Goal: Information Seeking & Learning: Learn about a topic

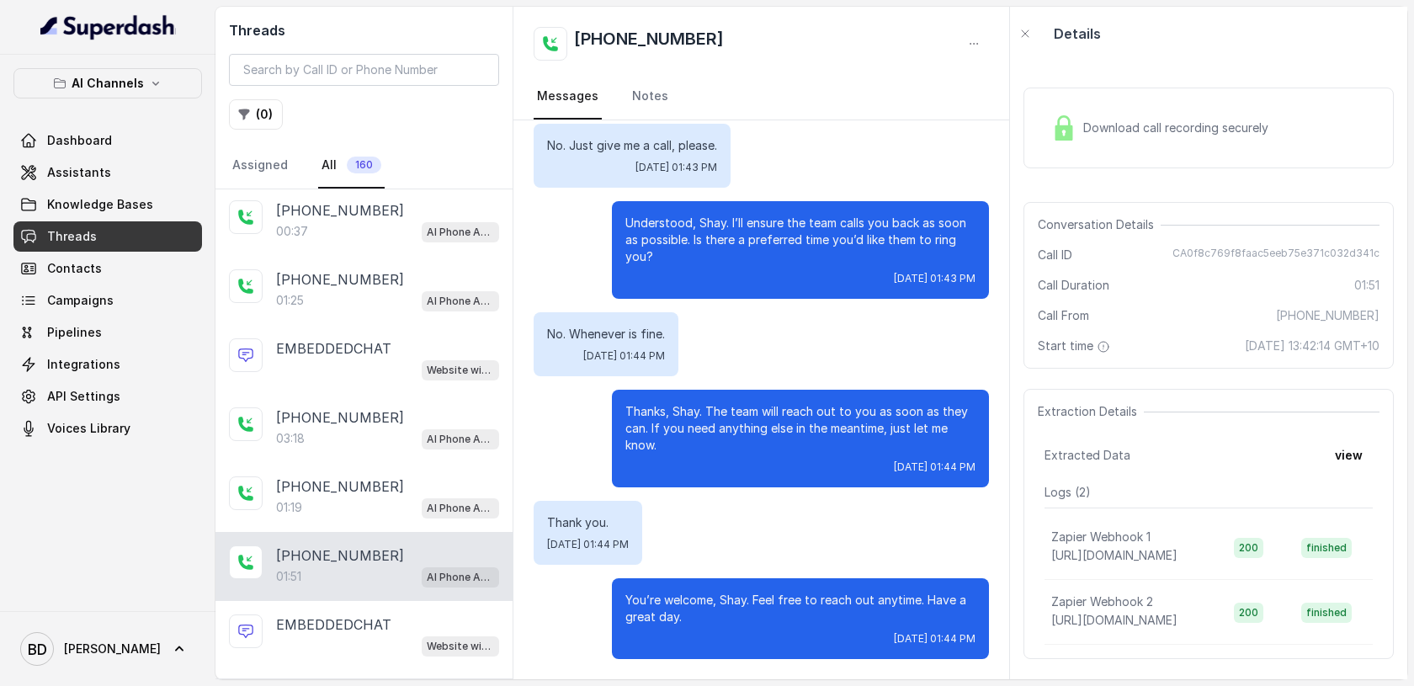
scroll to position [244, 0]
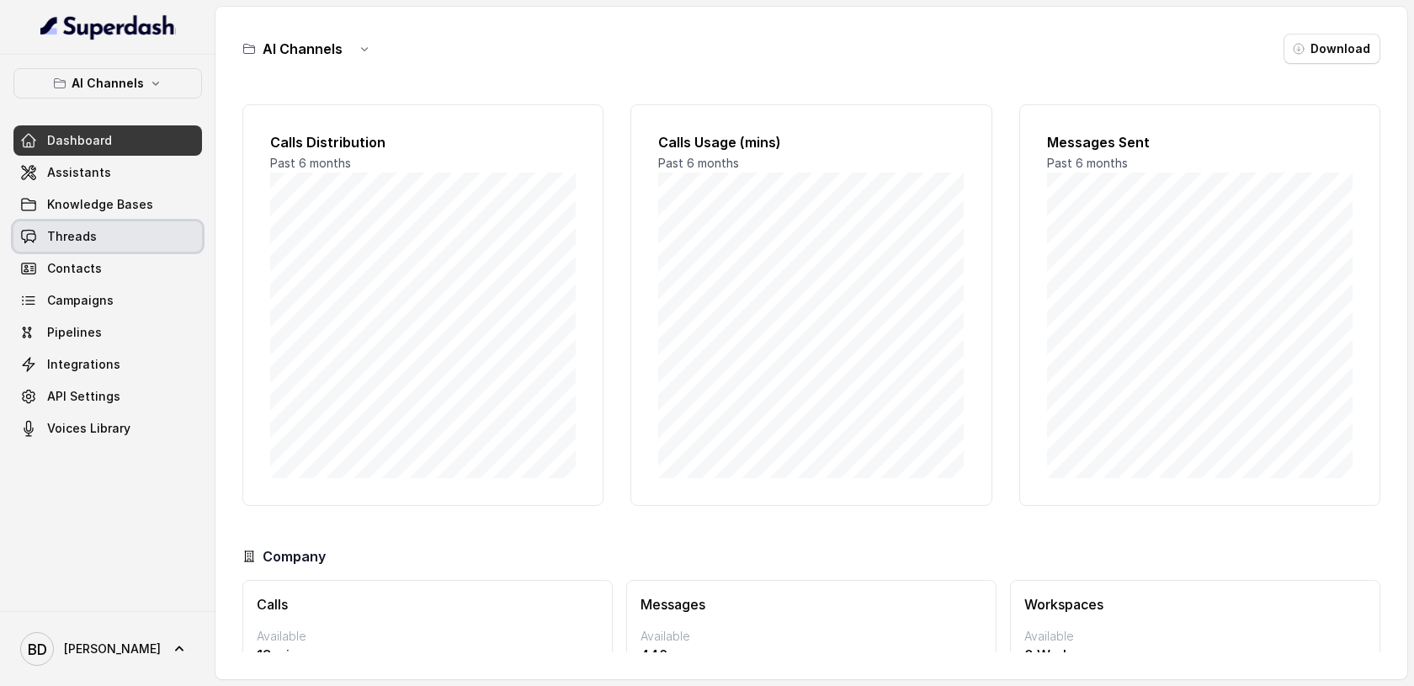
click at [85, 234] on span "Threads" at bounding box center [72, 236] width 50 height 17
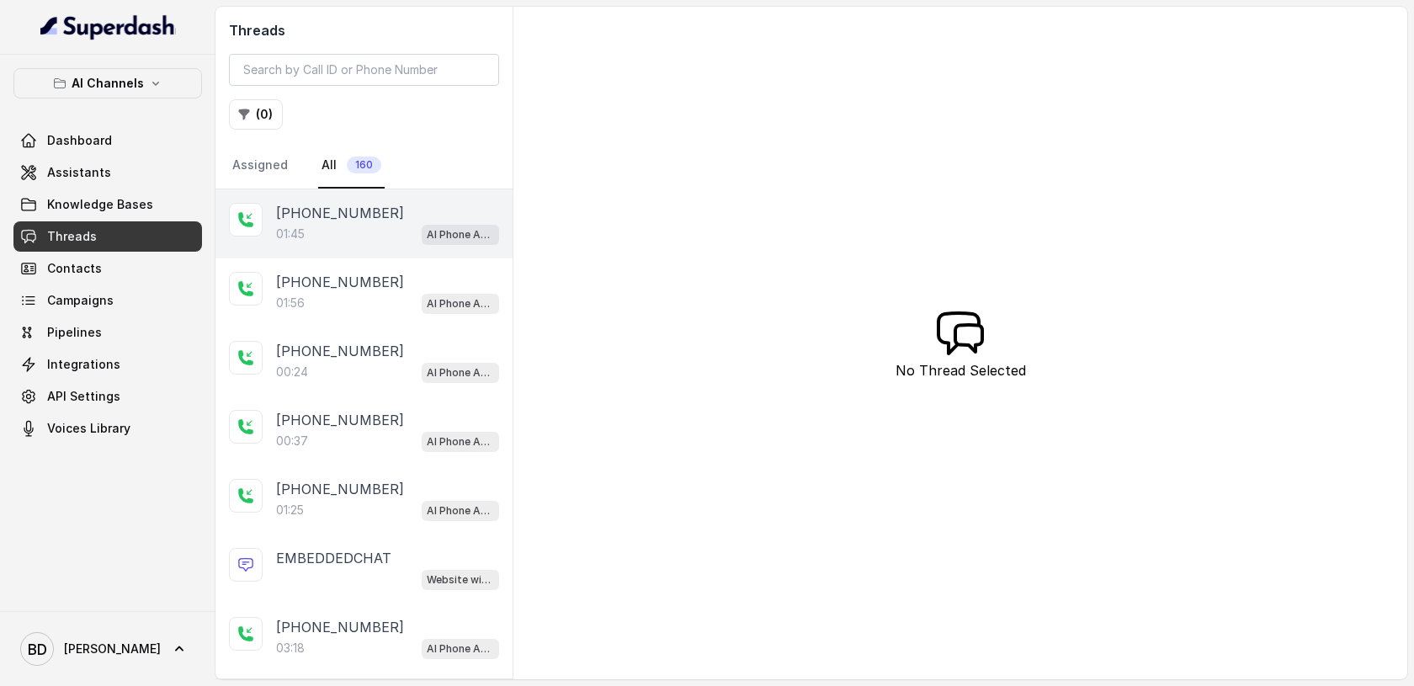
click at [337, 214] on p "[PHONE_NUMBER]" at bounding box center [340, 213] width 128 height 20
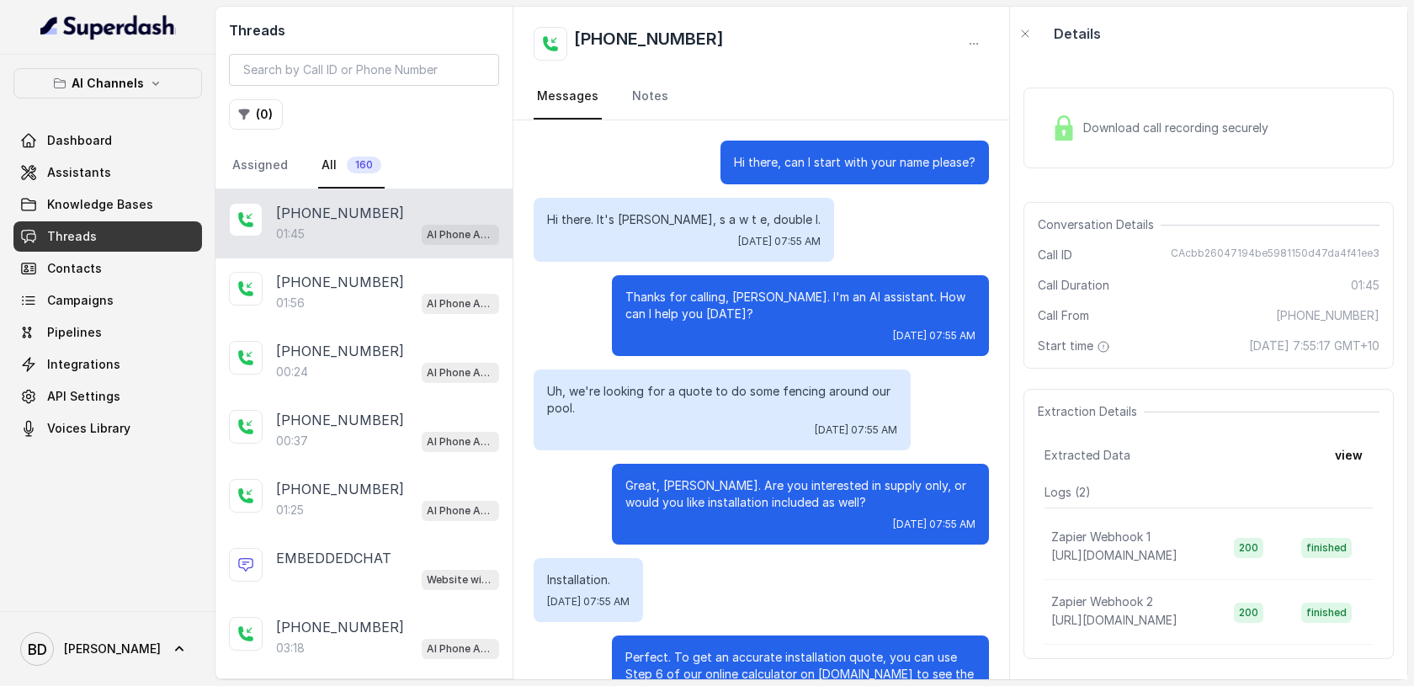
scroll to position [879, 0]
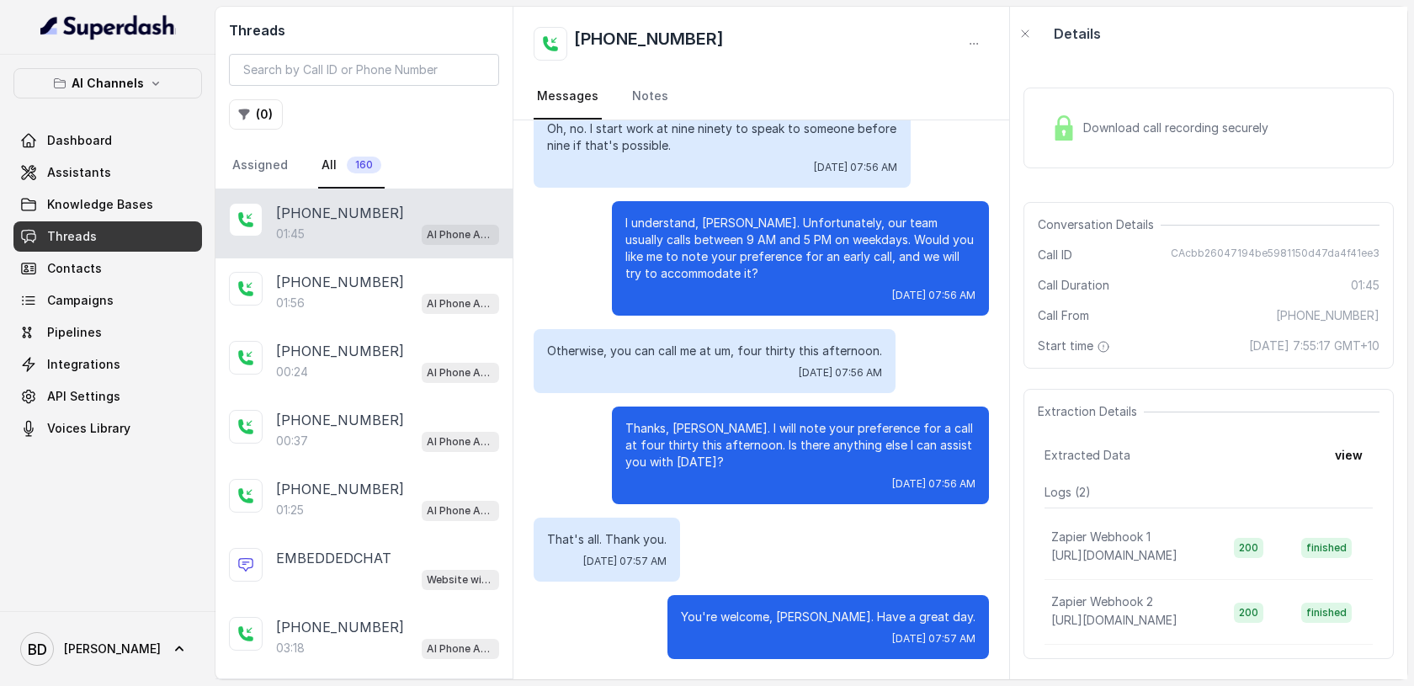
click at [1081, 130] on div "Download call recording securely" at bounding box center [1159, 128] width 231 height 39
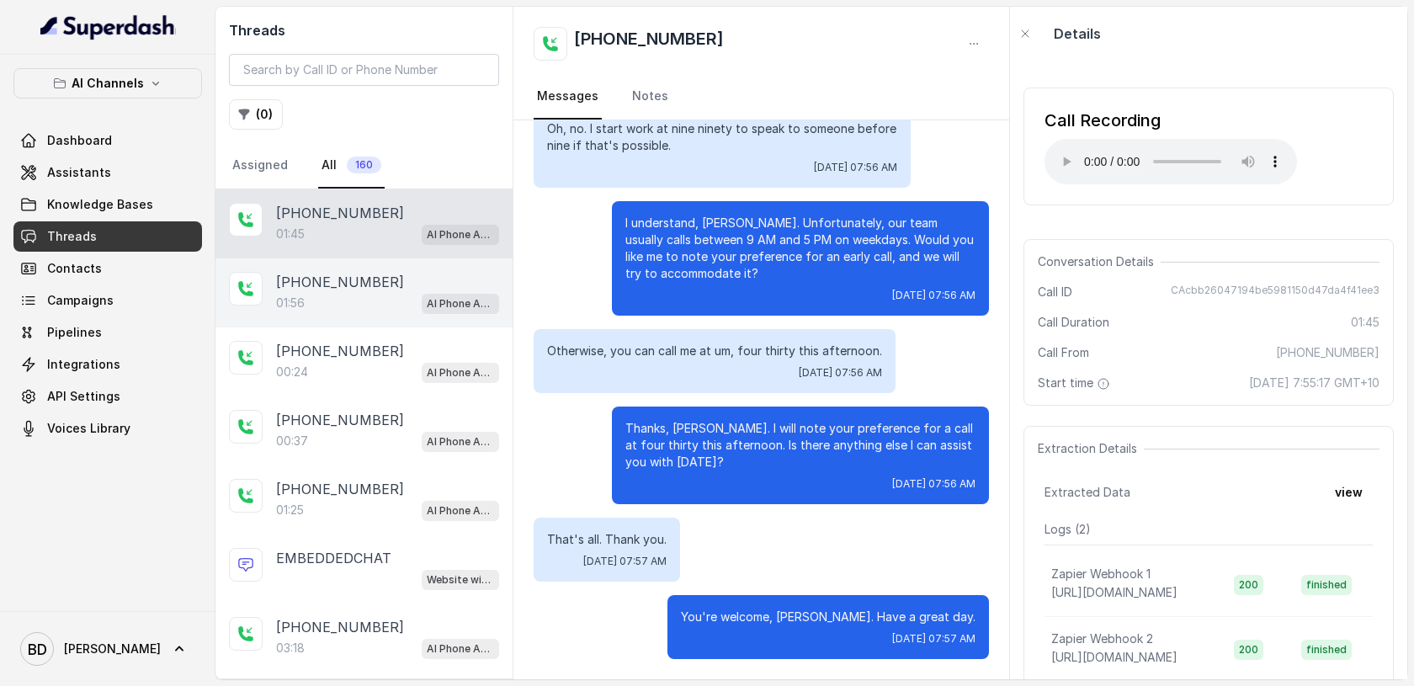
click at [359, 277] on p "[PHONE_NUMBER]" at bounding box center [340, 282] width 128 height 20
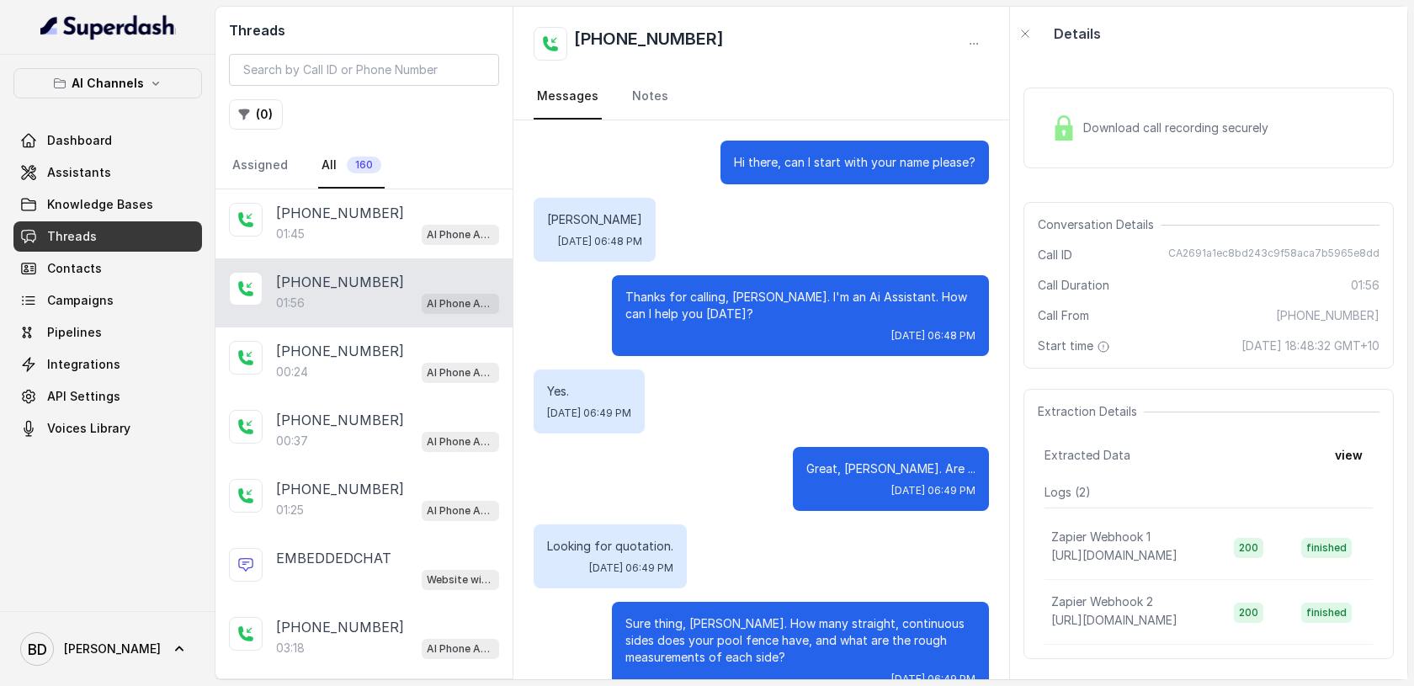
scroll to position [1565, 0]
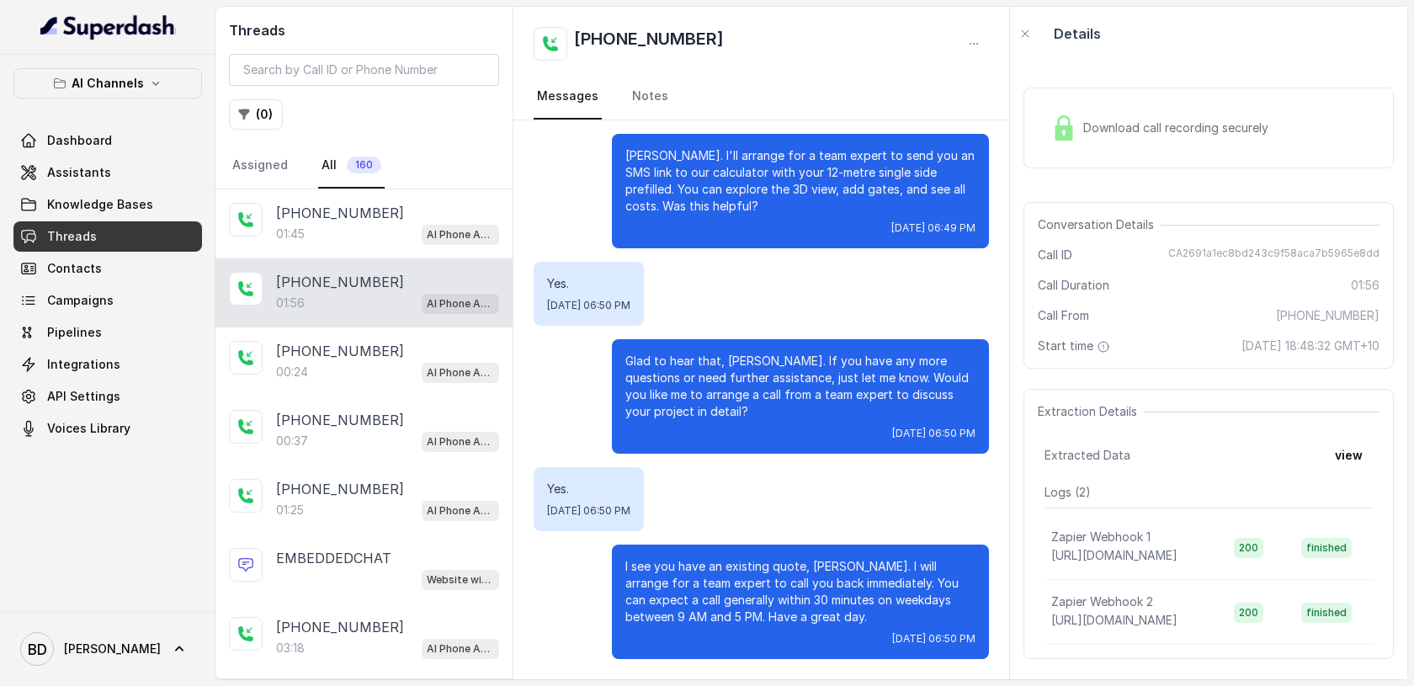
click at [1075, 139] on img at bounding box center [1063, 127] width 25 height 25
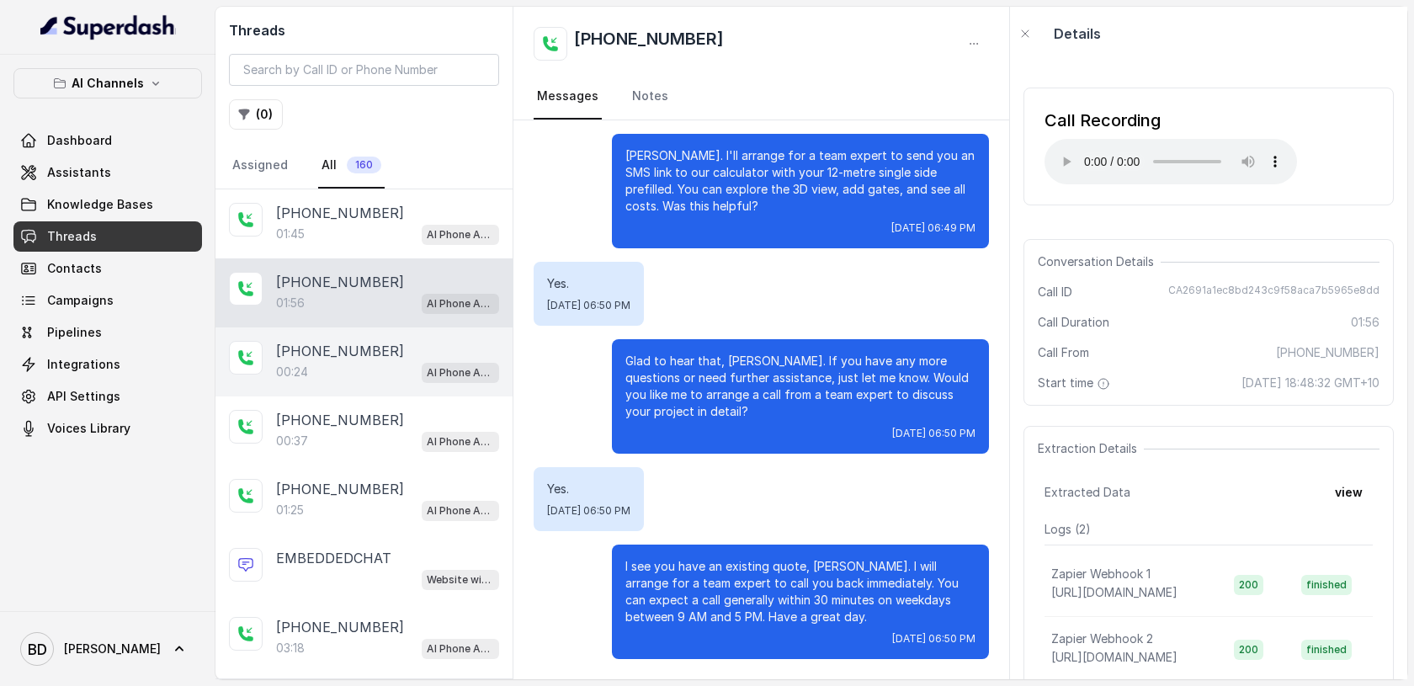
click at [359, 372] on div "00:24 AI Phone Assistant" at bounding box center [387, 372] width 223 height 22
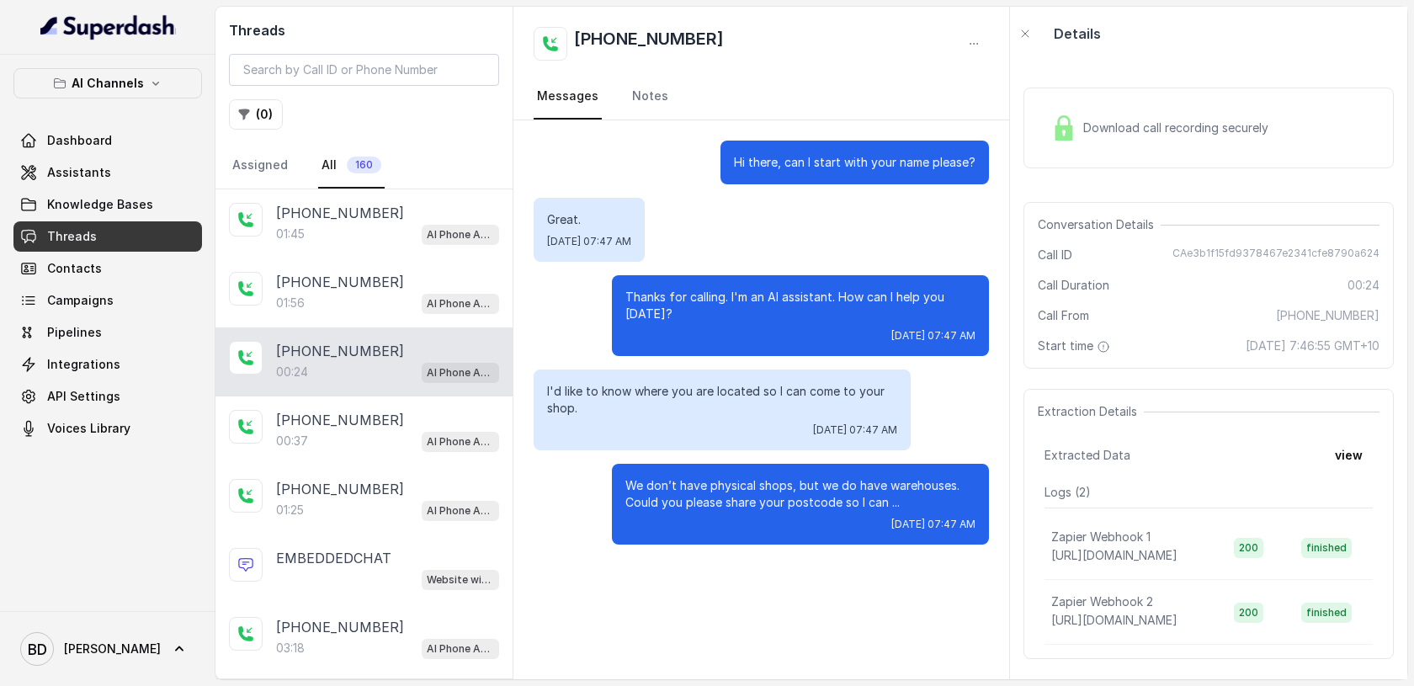
click at [1070, 133] on img at bounding box center [1063, 127] width 25 height 25
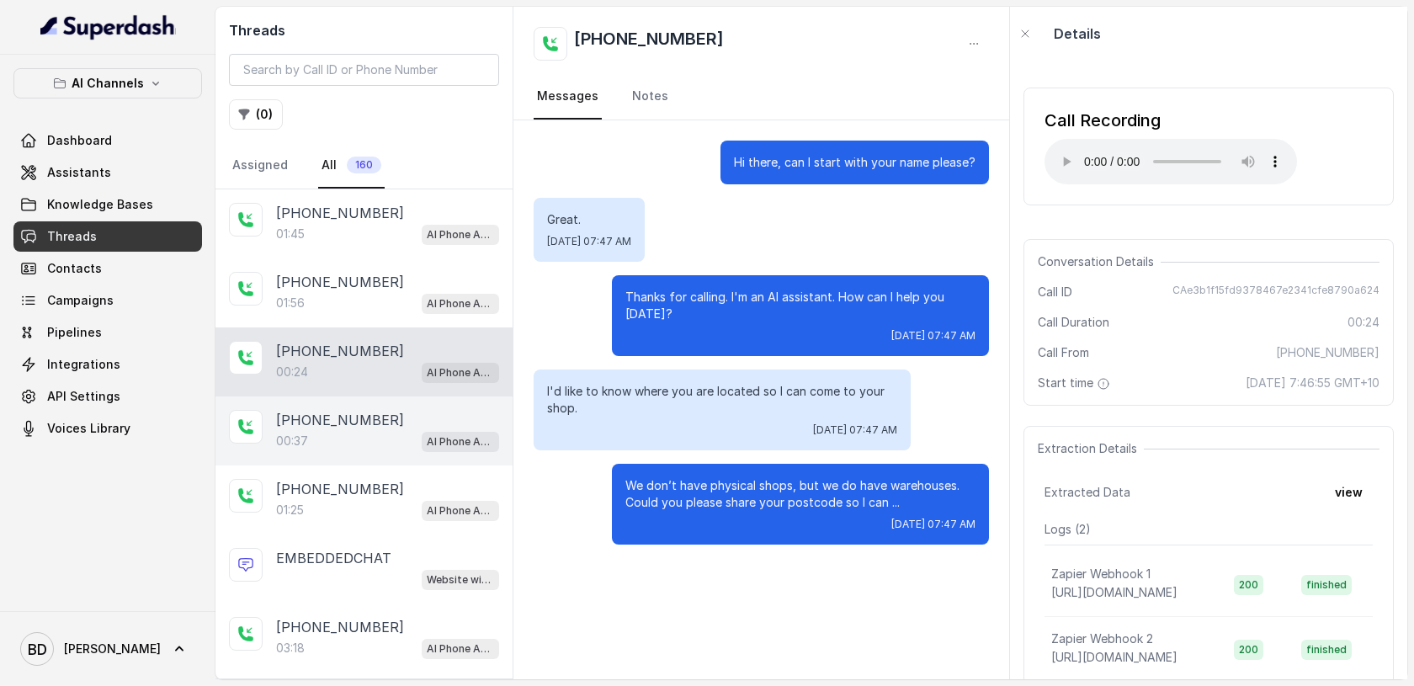
click at [312, 435] on div "00:37 AI Phone Assistant" at bounding box center [387, 441] width 223 height 22
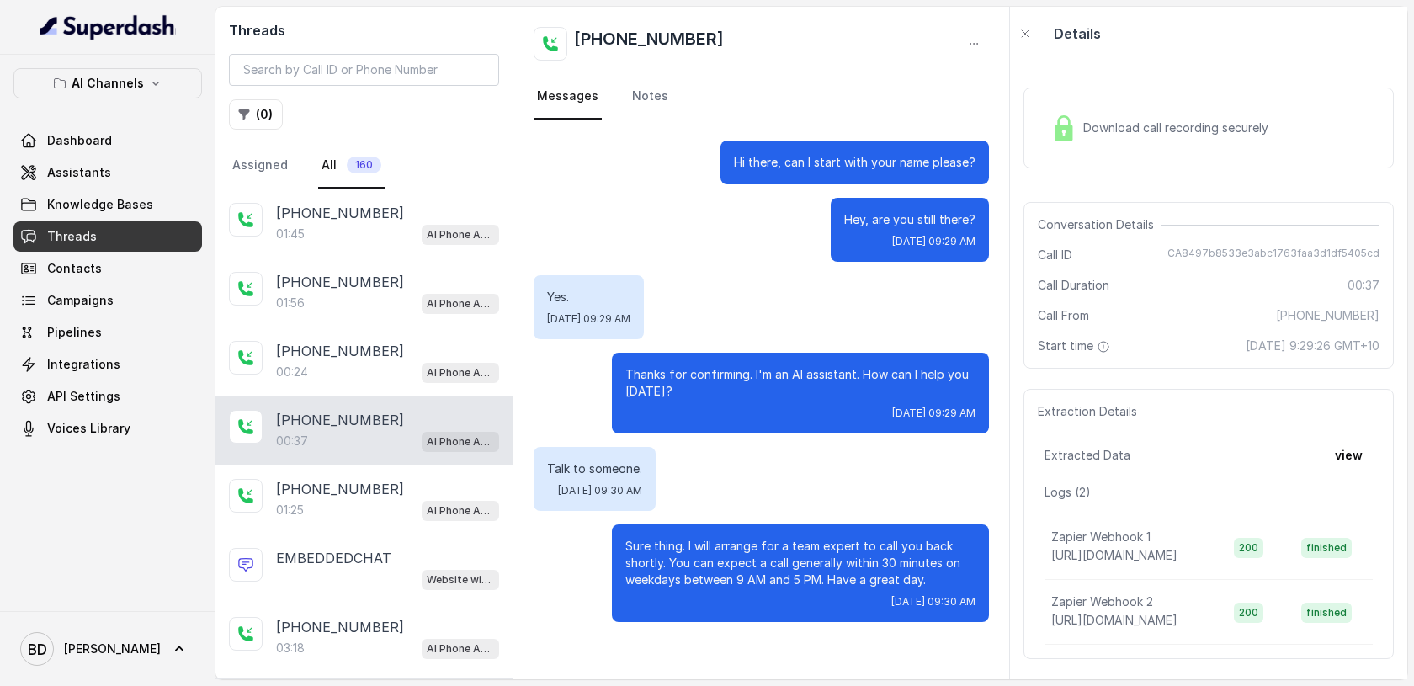
click at [1051, 125] on img at bounding box center [1063, 127] width 25 height 25
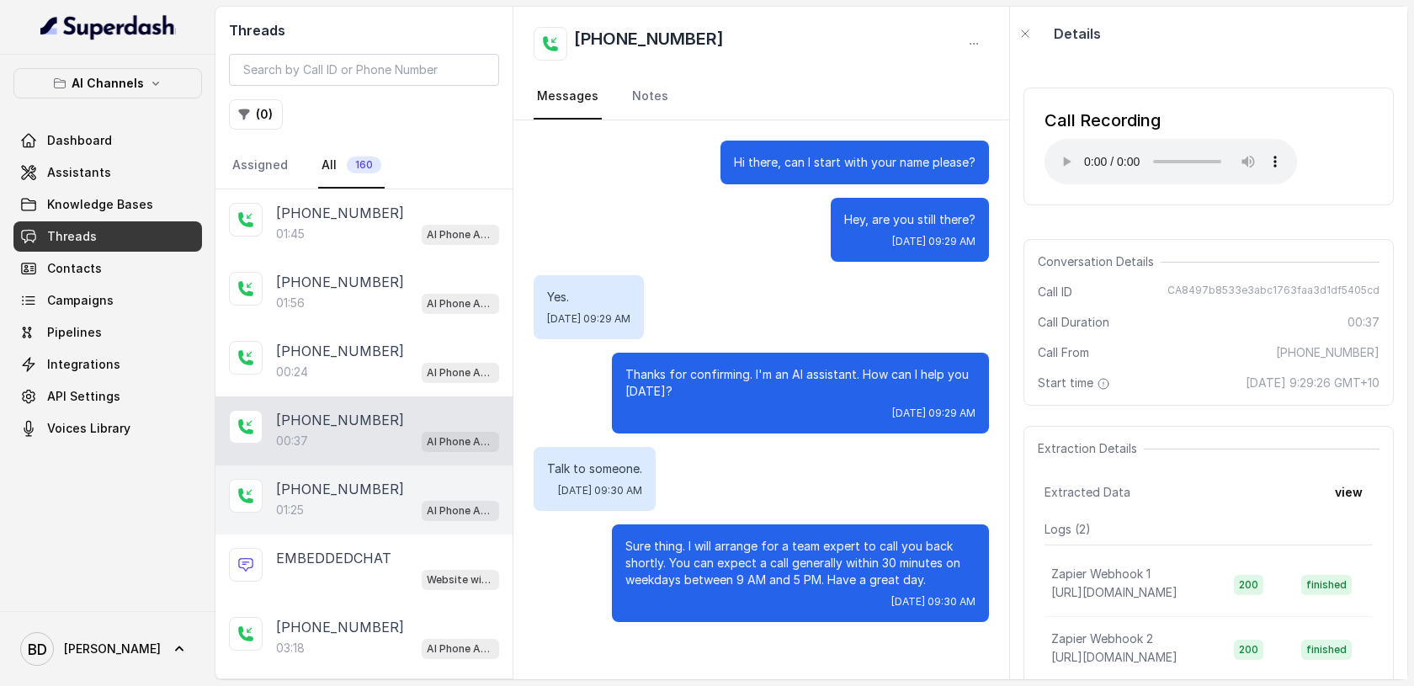
click at [306, 523] on div "+61405373246 01:25 AI Phone Assistant" at bounding box center [363, 499] width 297 height 69
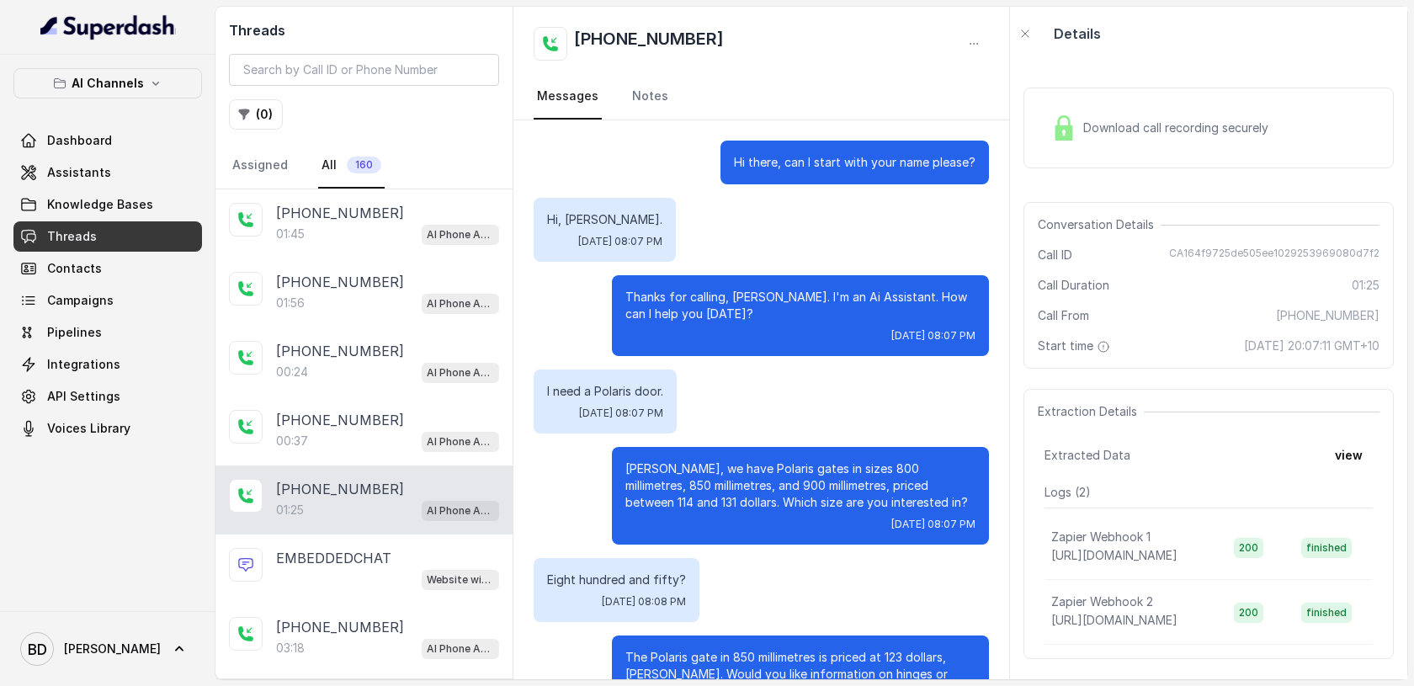
click at [1067, 126] on img at bounding box center [1063, 127] width 25 height 25
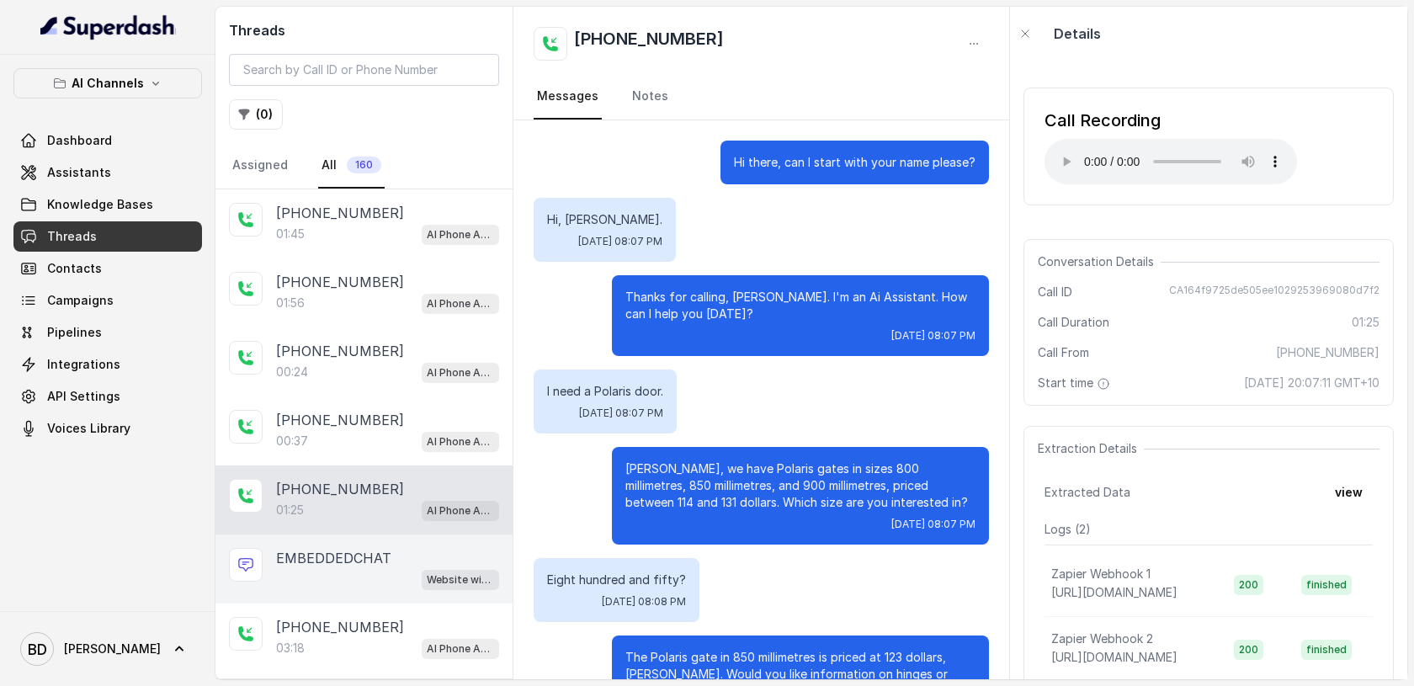
click at [359, 553] on p "EMBEDDEDCHAT" at bounding box center [333, 558] width 115 height 20
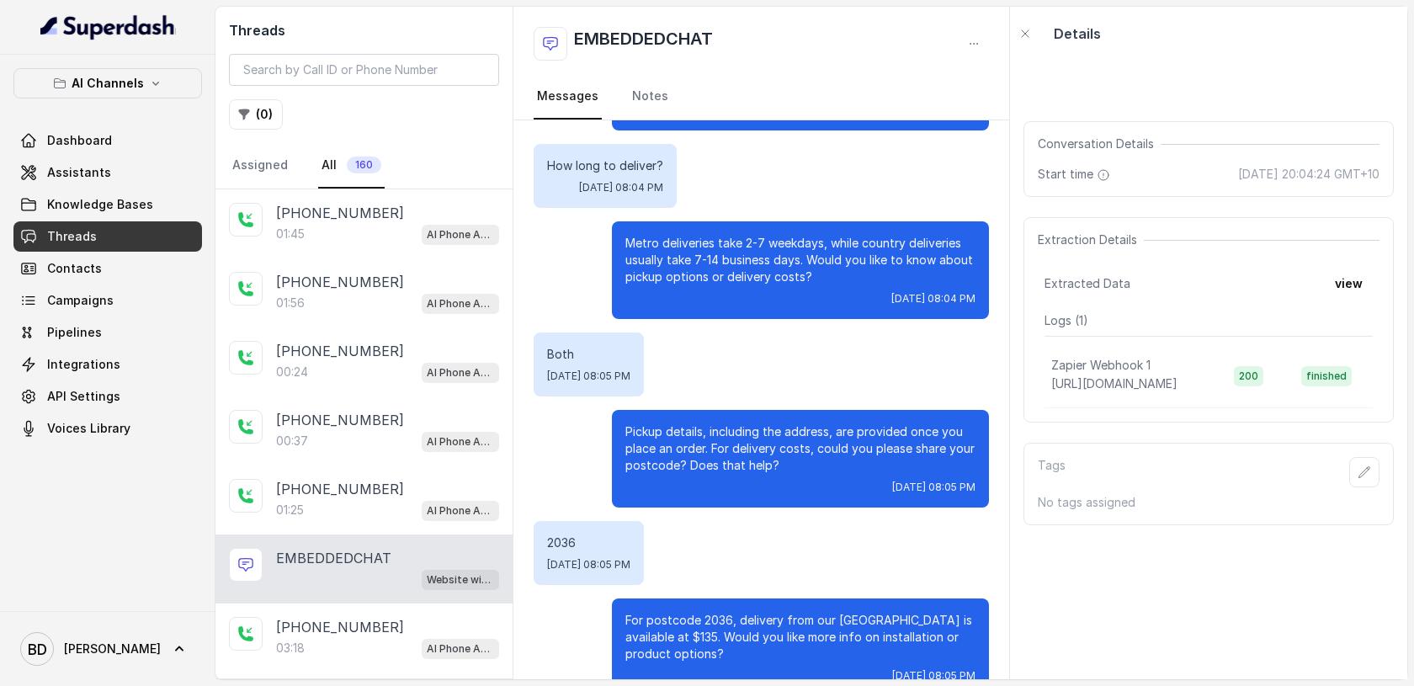
scroll to position [566, 0]
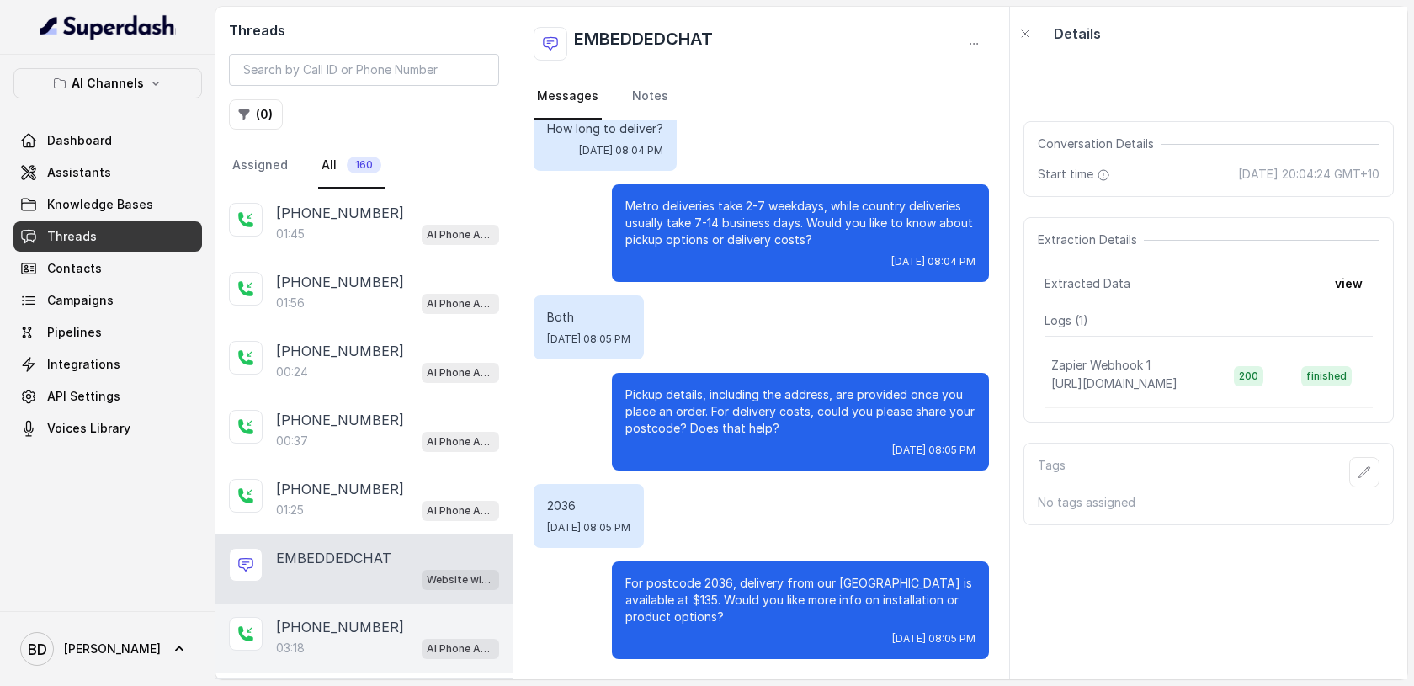
click at [340, 620] on p "[PHONE_NUMBER]" at bounding box center [340, 627] width 128 height 20
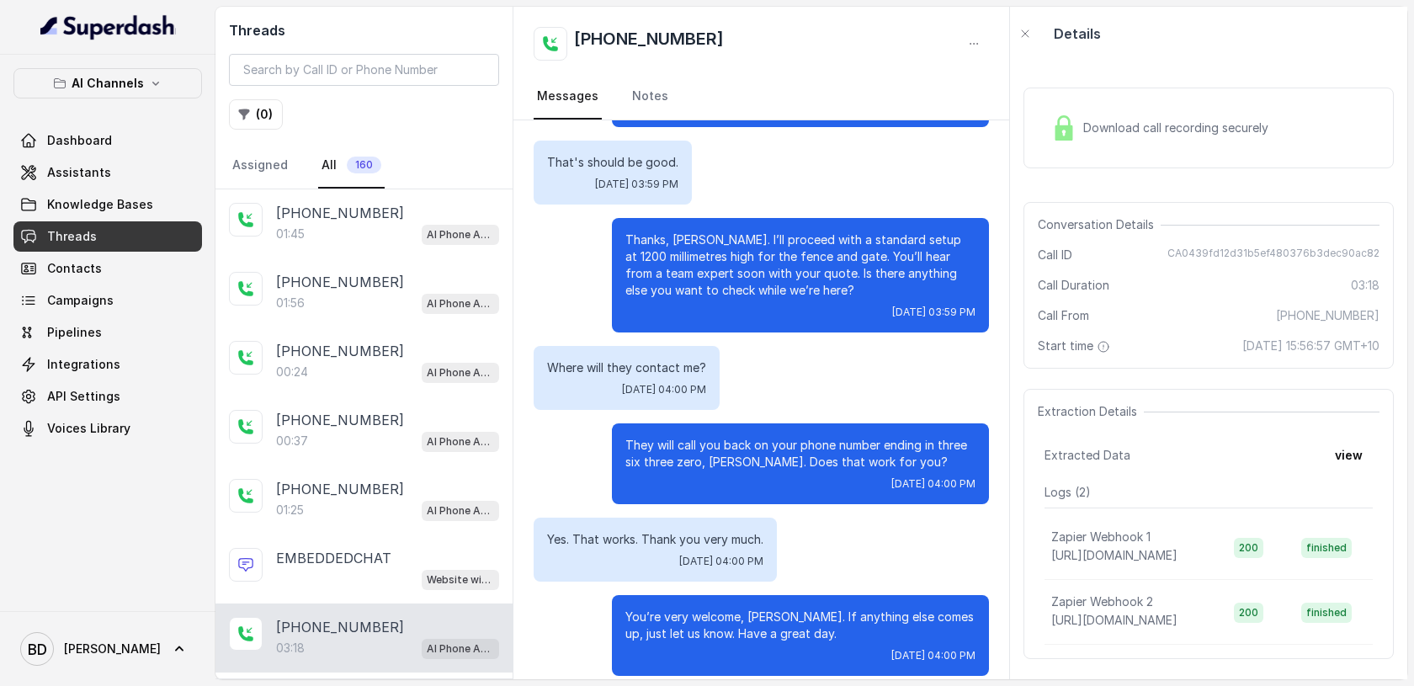
scroll to position [235, 0]
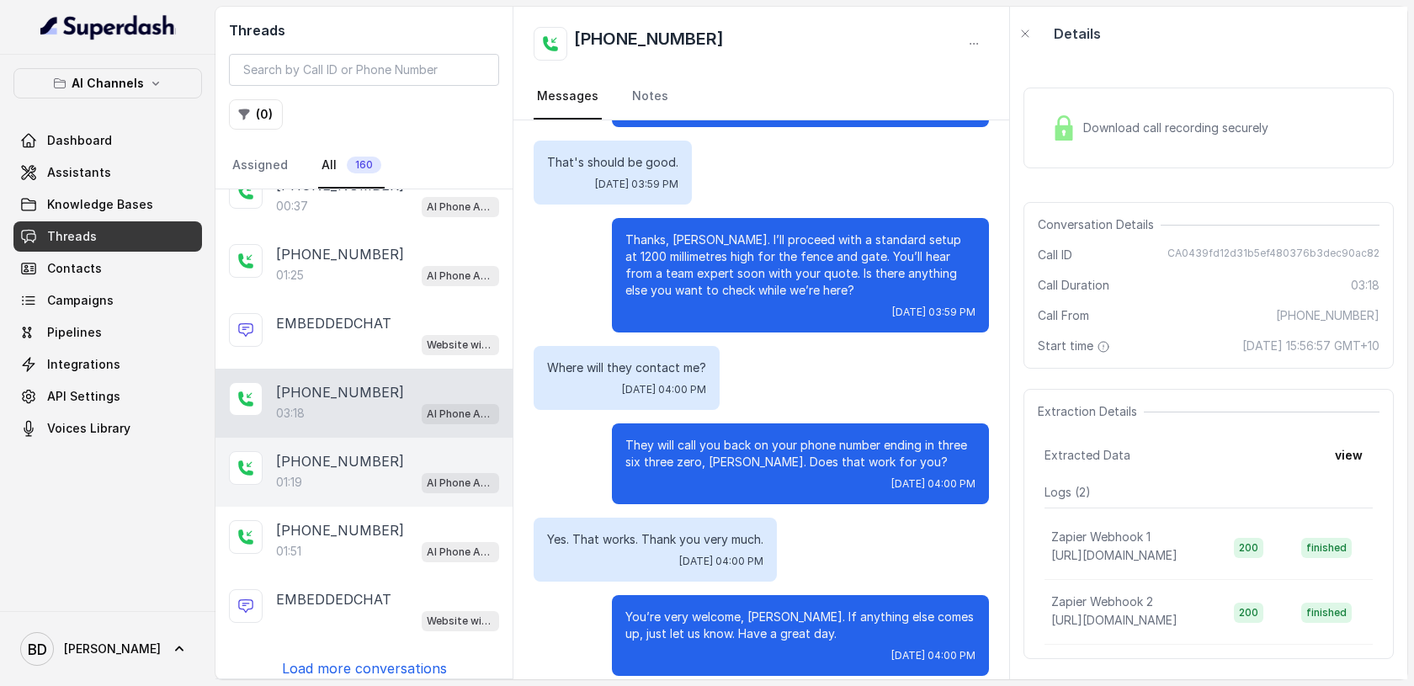
click at [349, 465] on p "[PHONE_NUMBER]" at bounding box center [340, 461] width 128 height 20
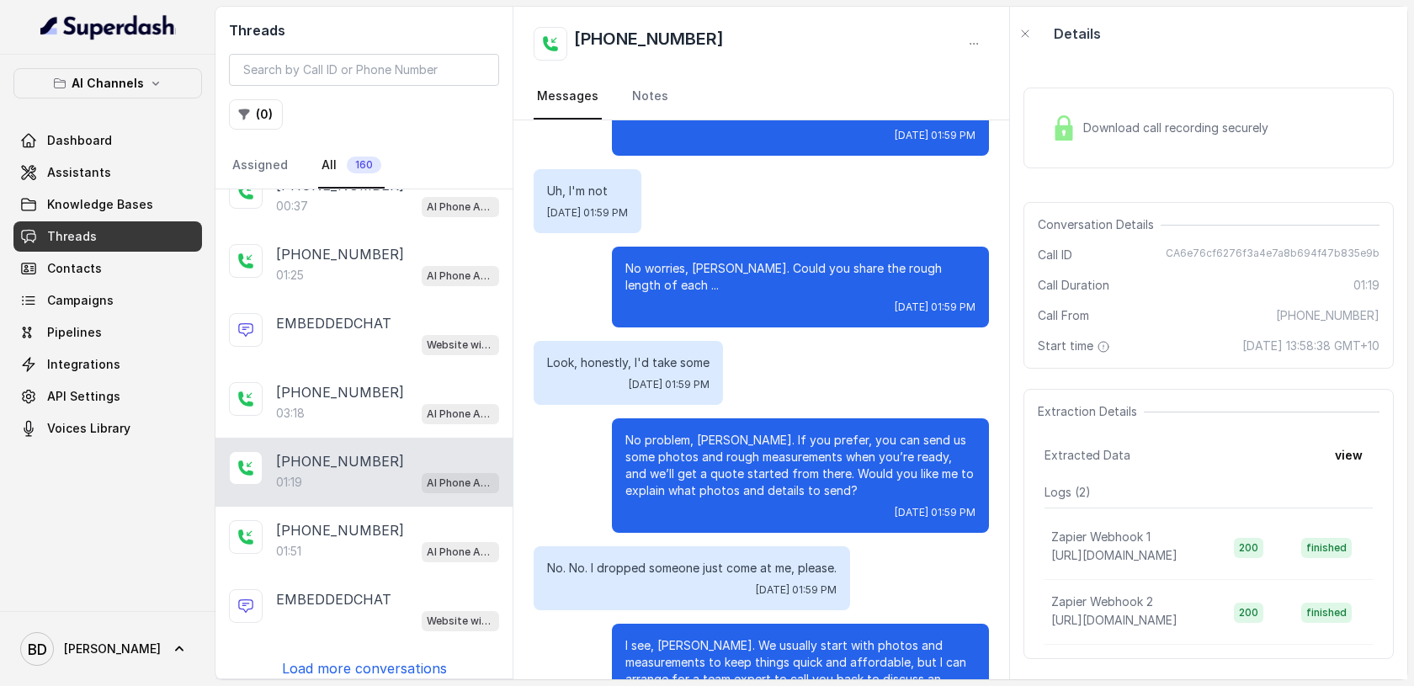
scroll to position [845, 0]
